Goal: Task Accomplishment & Management: Manage account settings

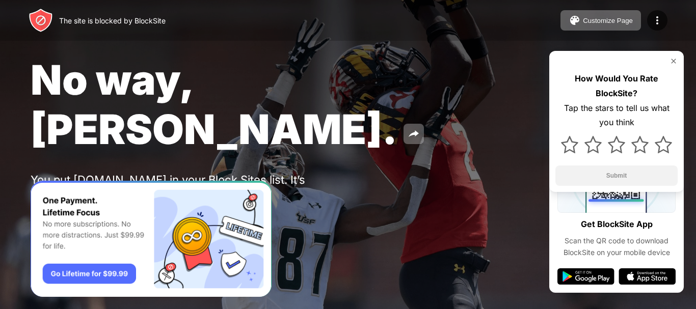
click at [76, 214] on img at bounding box center [75, 220] width 12 height 12
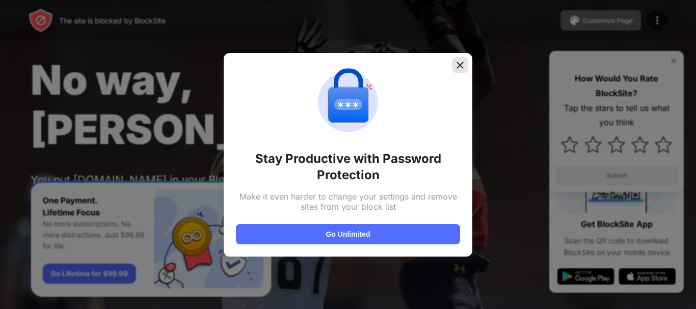
click at [462, 63] on img at bounding box center [460, 65] width 10 height 10
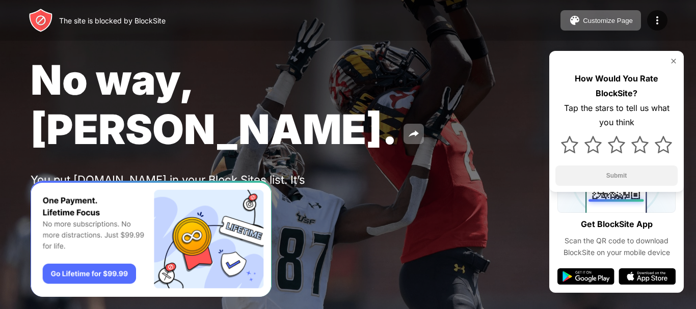
click at [41, 214] on img at bounding box center [41, 220] width 12 height 12
